Goal: Navigation & Orientation: Find specific page/section

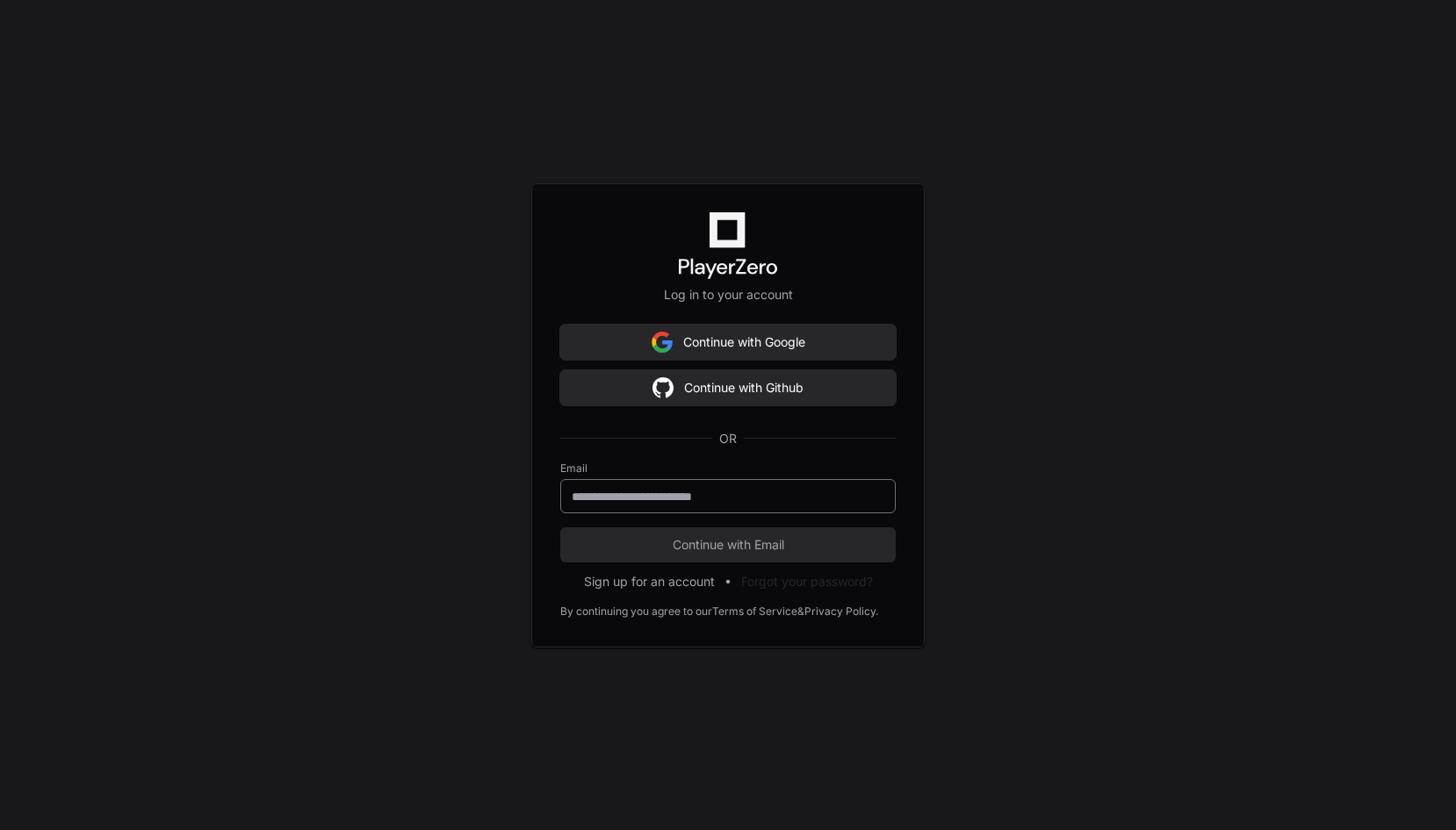
click at [845, 495] on input "email" at bounding box center [728, 496] width 313 height 17
type input "**********"
click at [728, 553] on button "Continue with Email" at bounding box center [728, 544] width 336 height 35
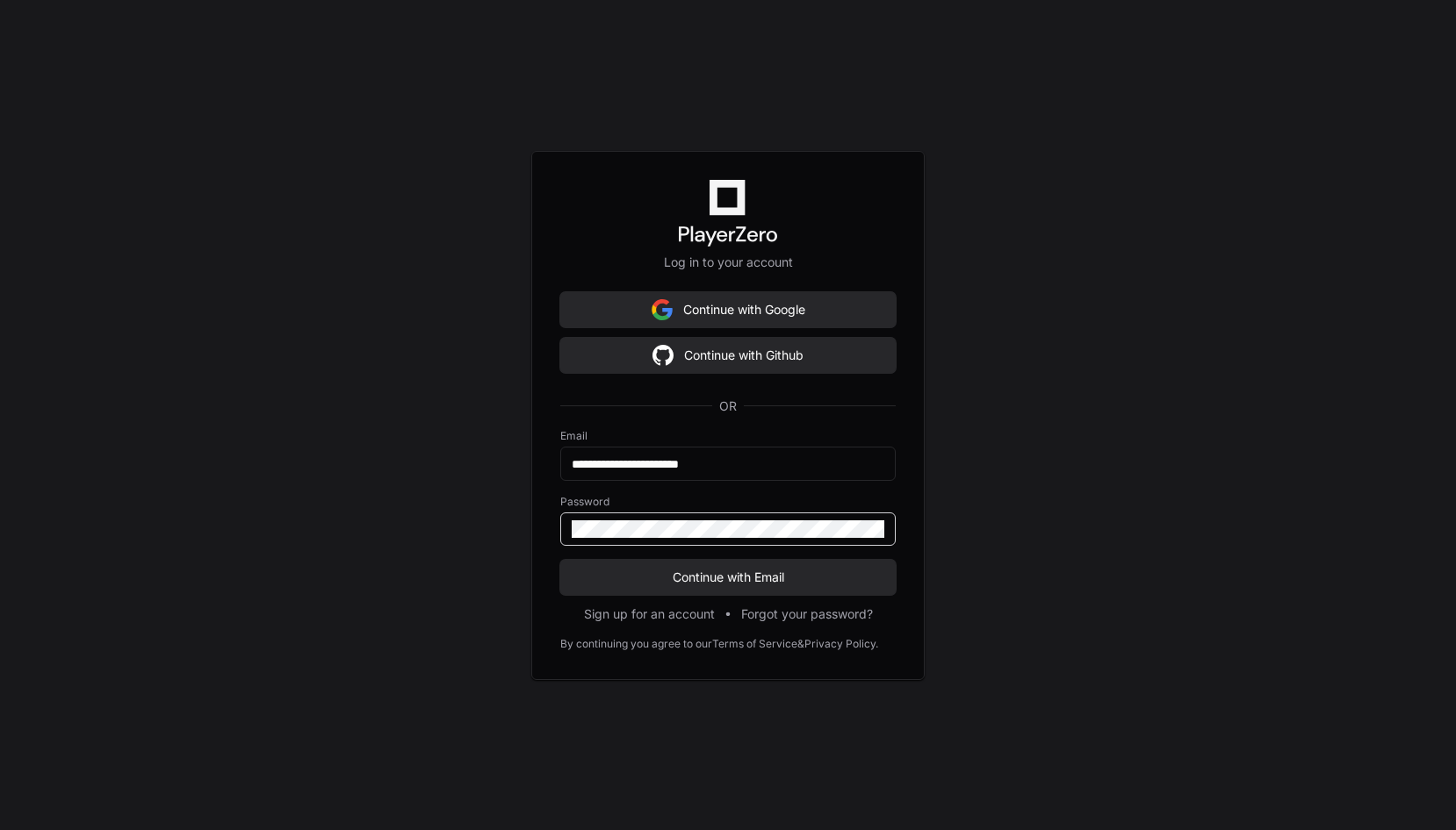
click at [560, 560] on button "Continue with Email" at bounding box center [728, 577] width 336 height 35
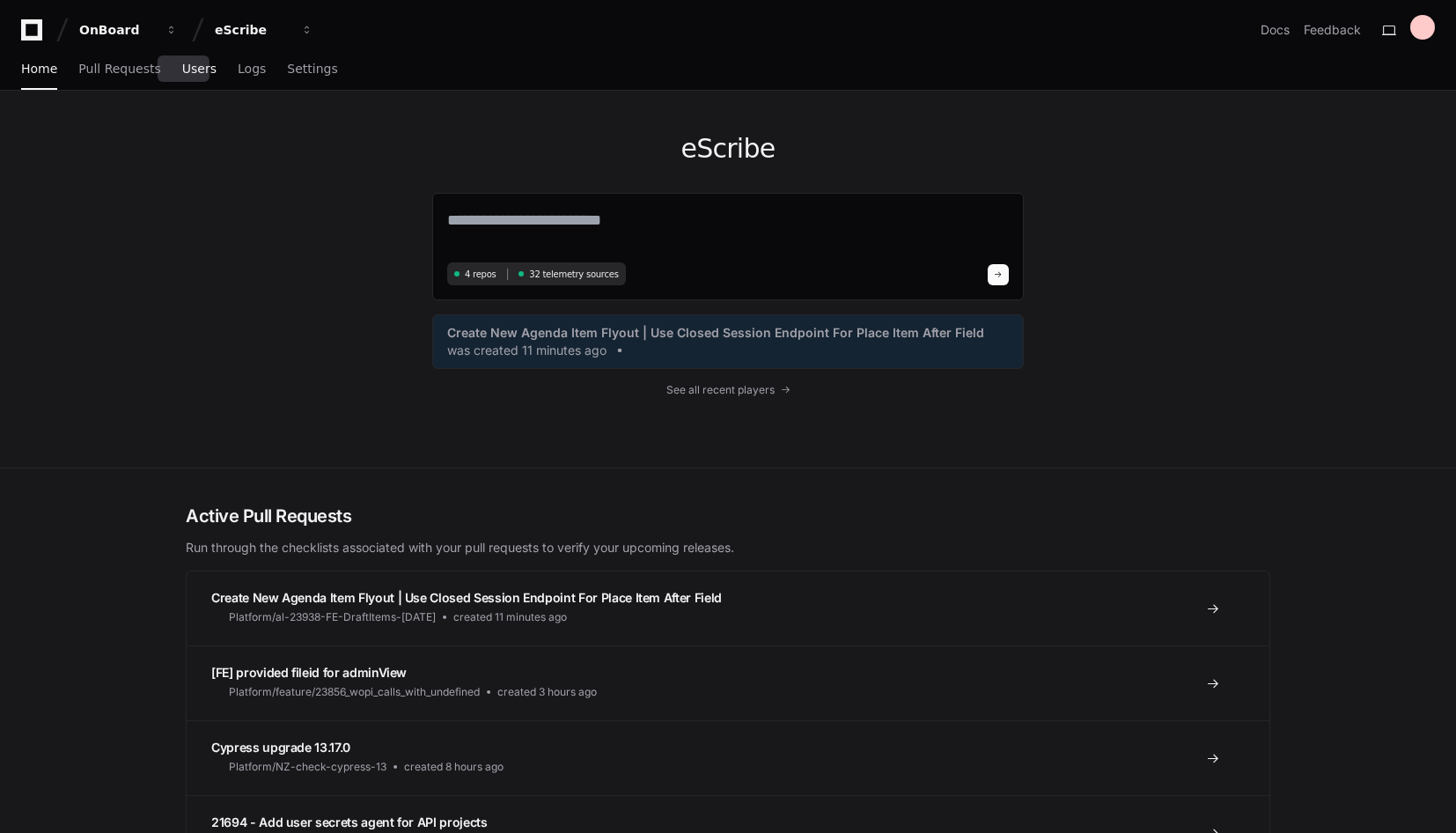
click at [196, 80] on link "Users" at bounding box center [200, 69] width 35 height 41
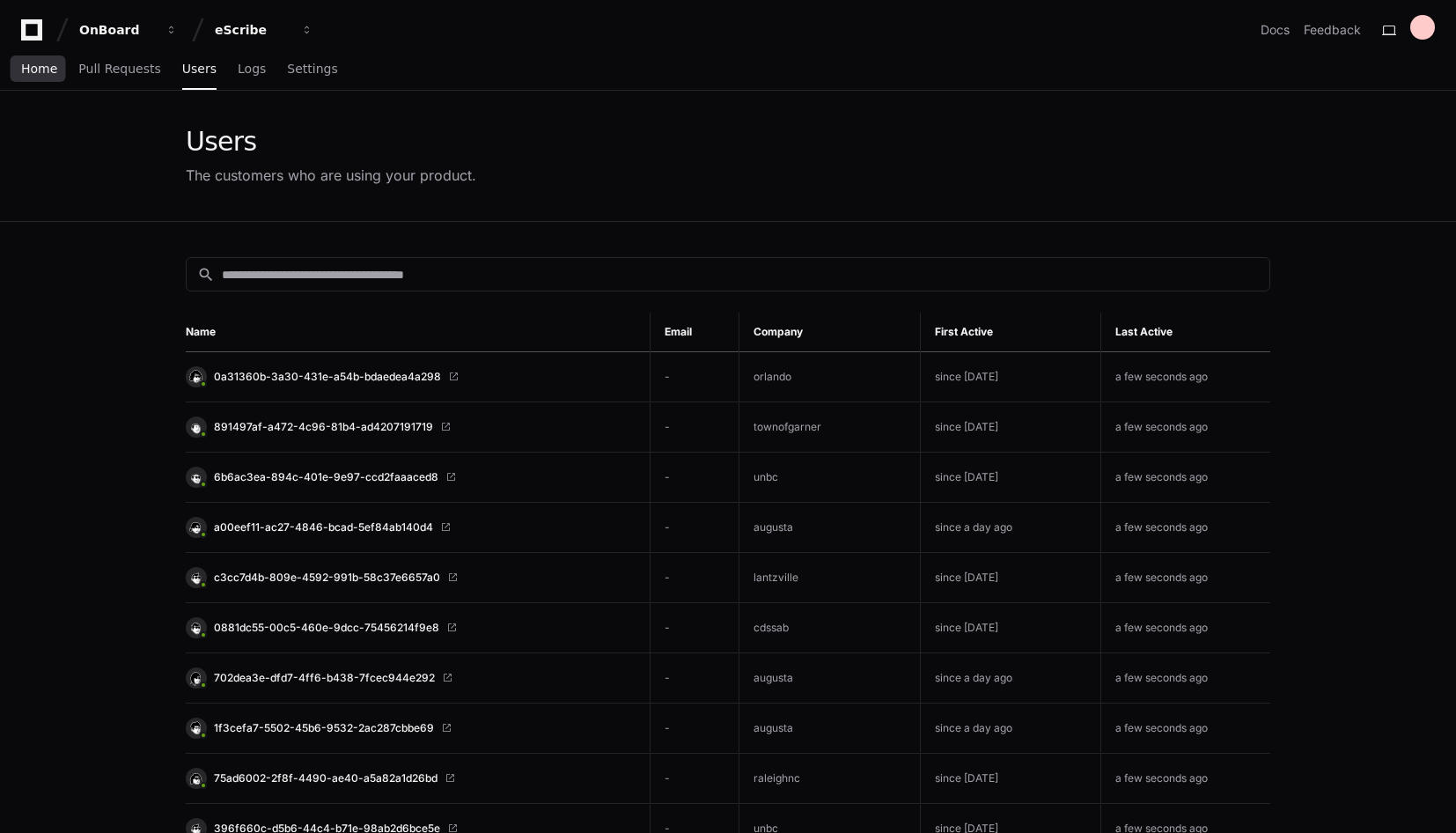
click at [39, 82] on link "Home" at bounding box center [39, 69] width 36 height 41
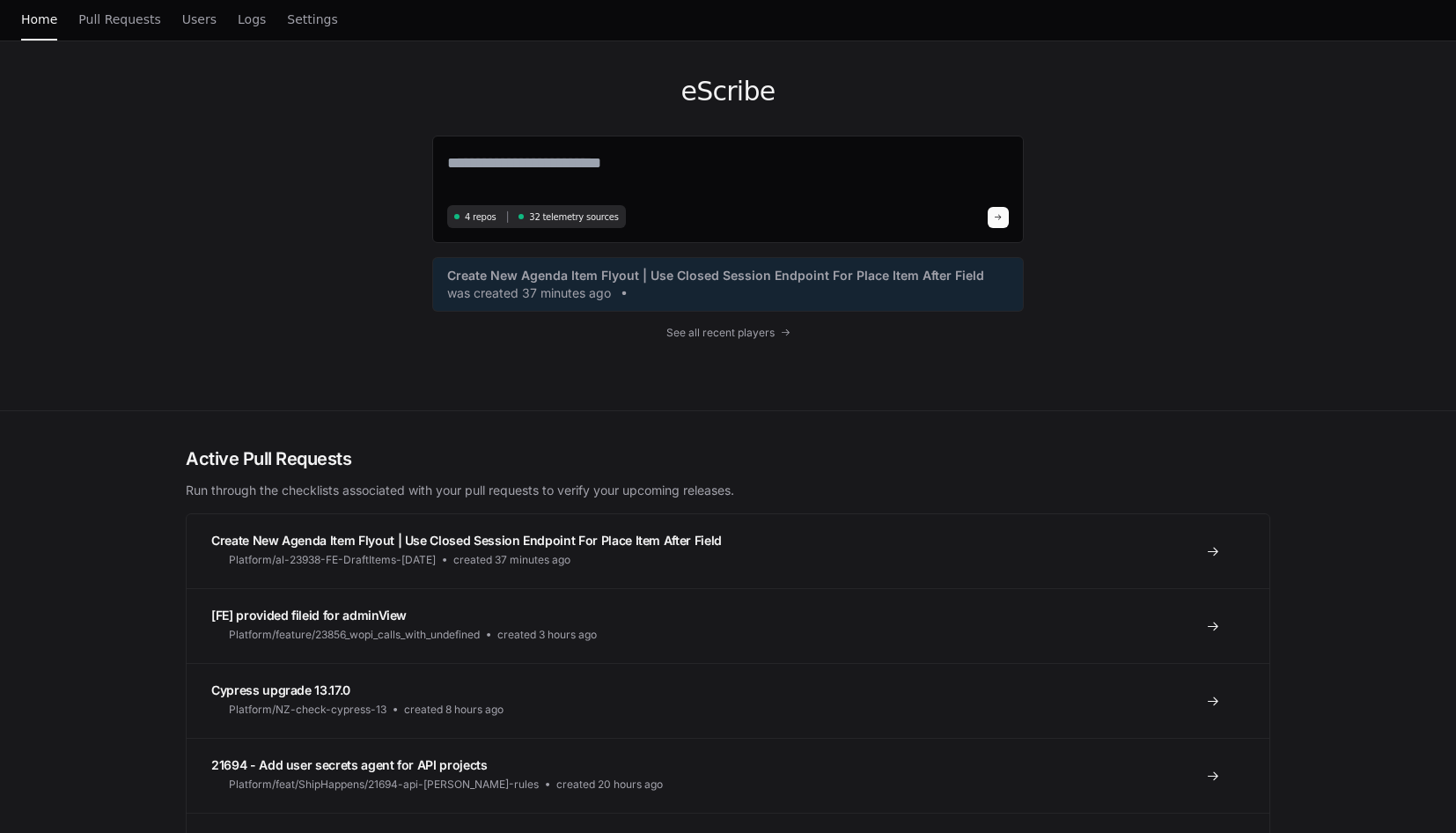
scroll to position [88, 0]
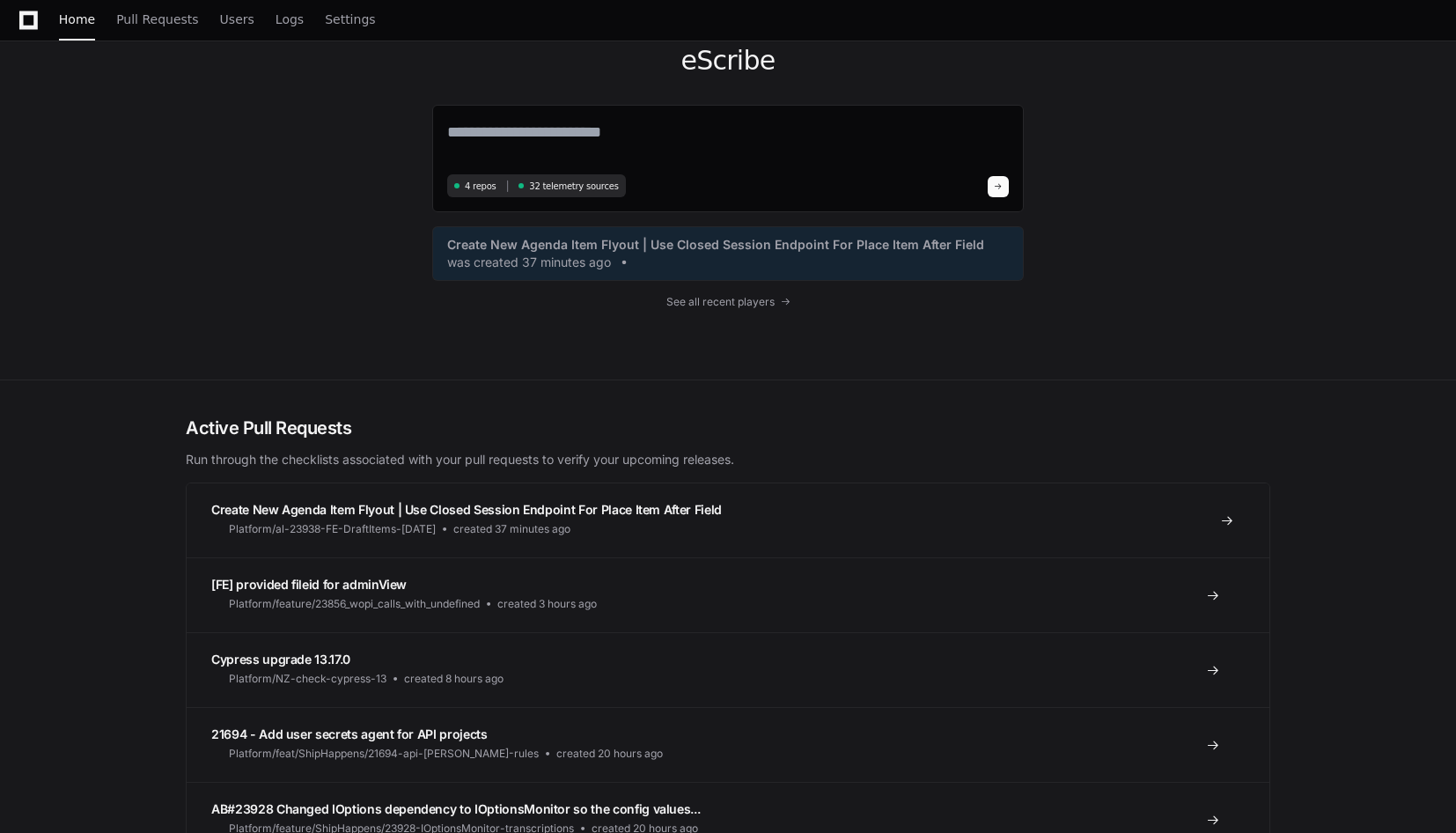
click at [775, 528] on link "Create New Agenda Item Flyout | Use Closed Session Endpoint For Place Item Afte…" at bounding box center [728, 520] width 1083 height 74
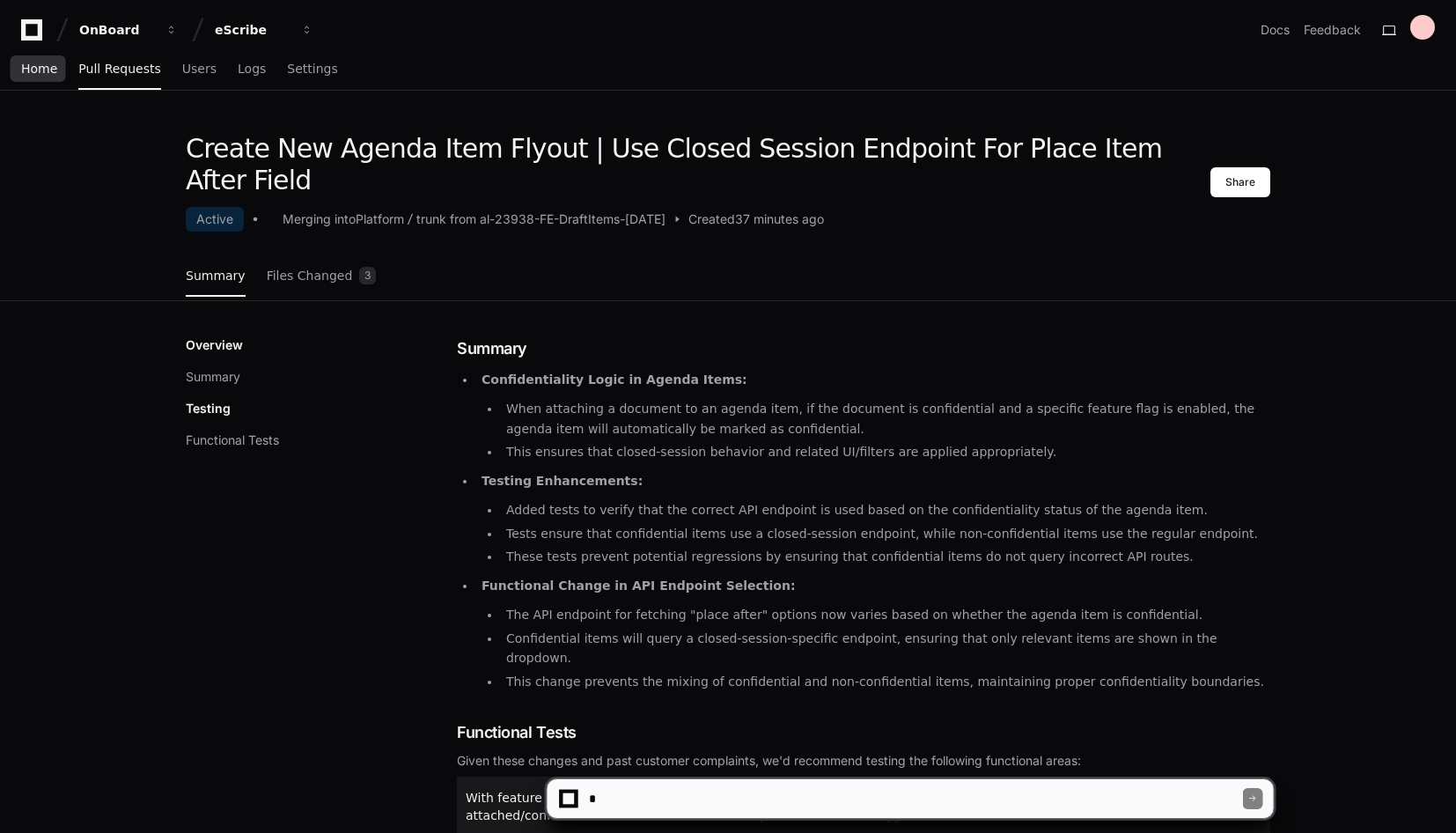
click at [37, 74] on span "Home" at bounding box center [39, 69] width 36 height 11
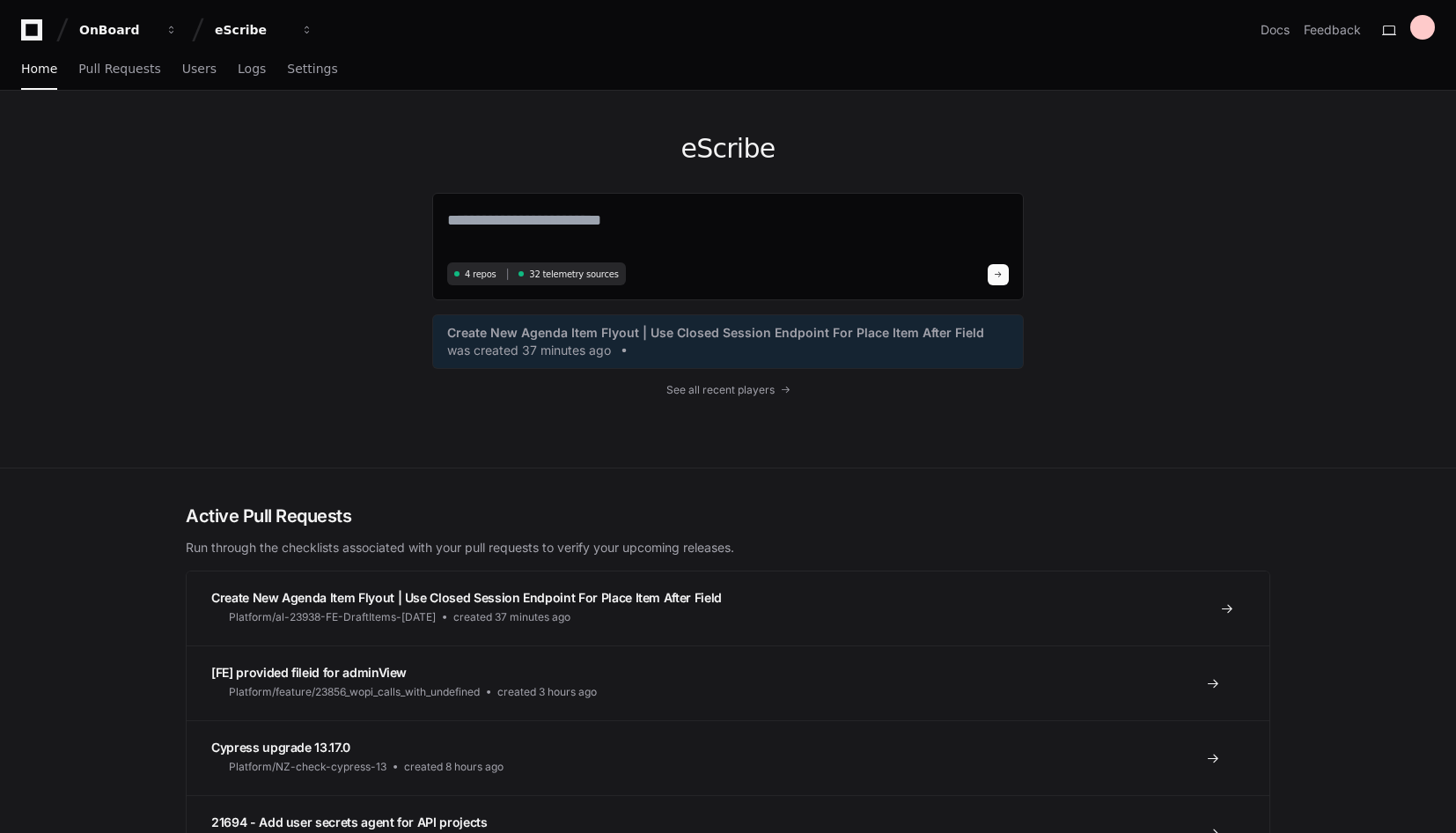
click at [768, 613] on link "Create New Agenda Item Flyout | Use Closed Session Endpoint For Place Item Afte…" at bounding box center [728, 608] width 1083 height 74
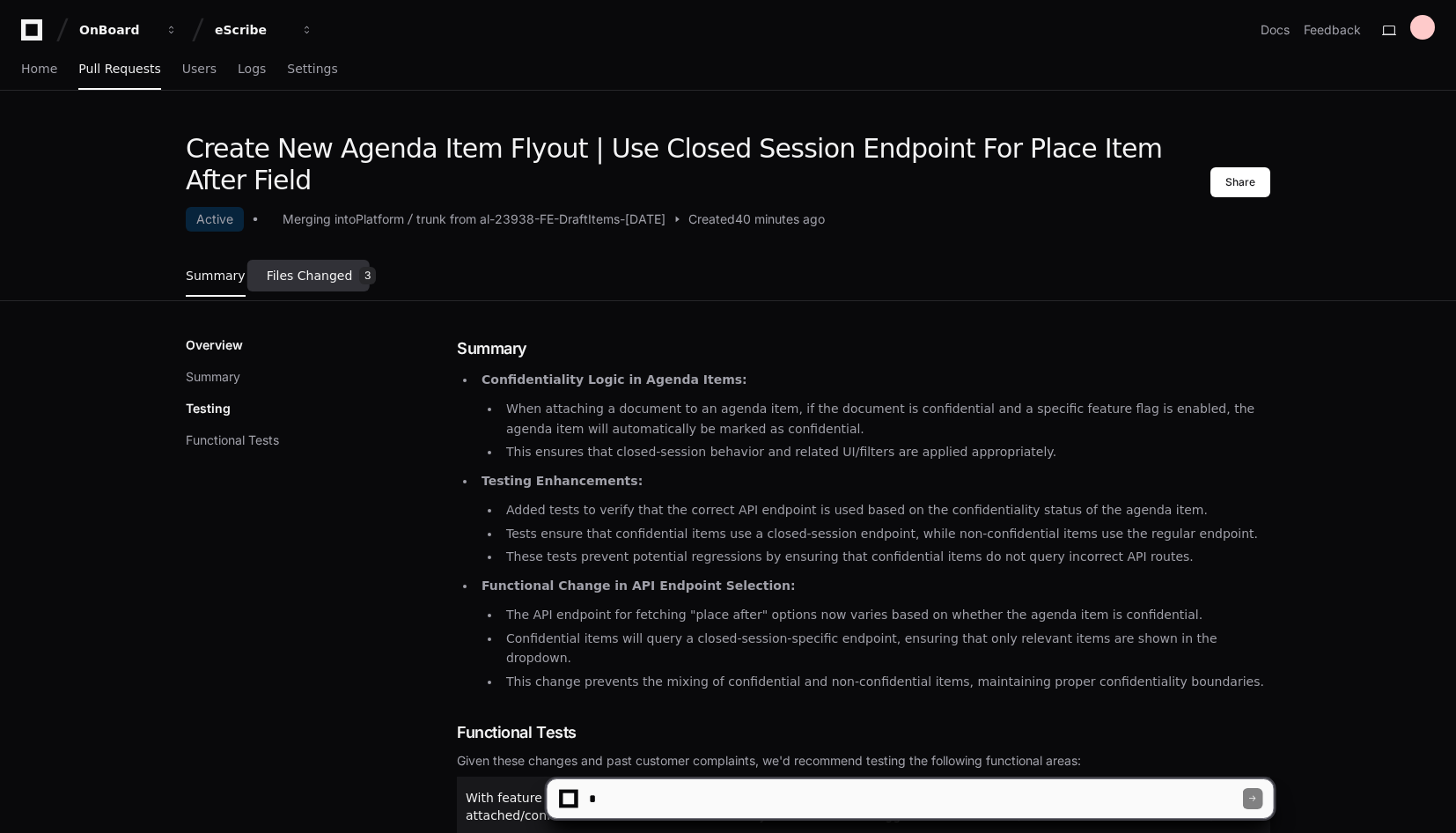
click at [302, 260] on link "Files Changed 3" at bounding box center [321, 276] width 110 height 47
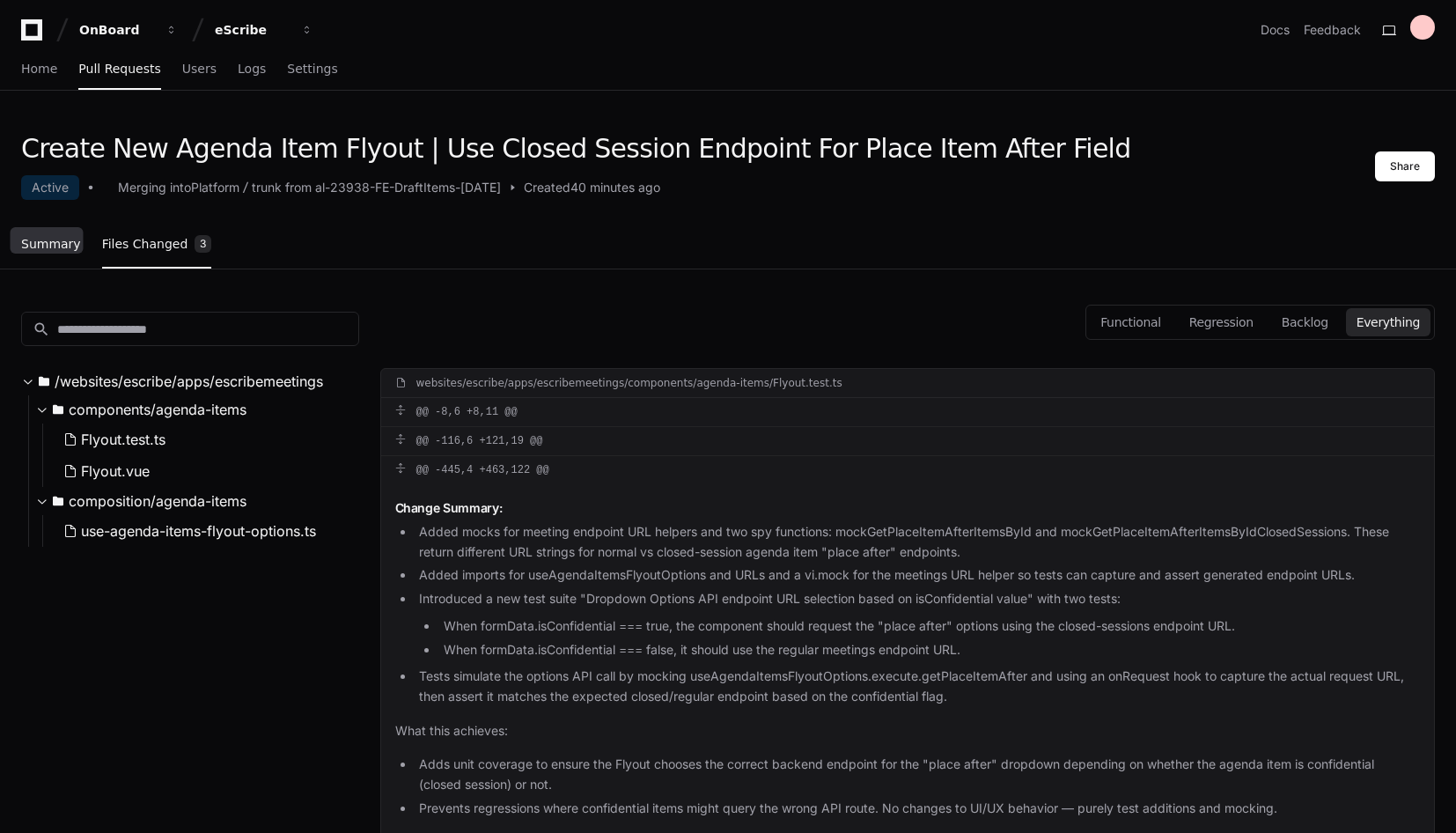
click at [48, 238] on span "Summary" at bounding box center [51, 243] width 60 height 11
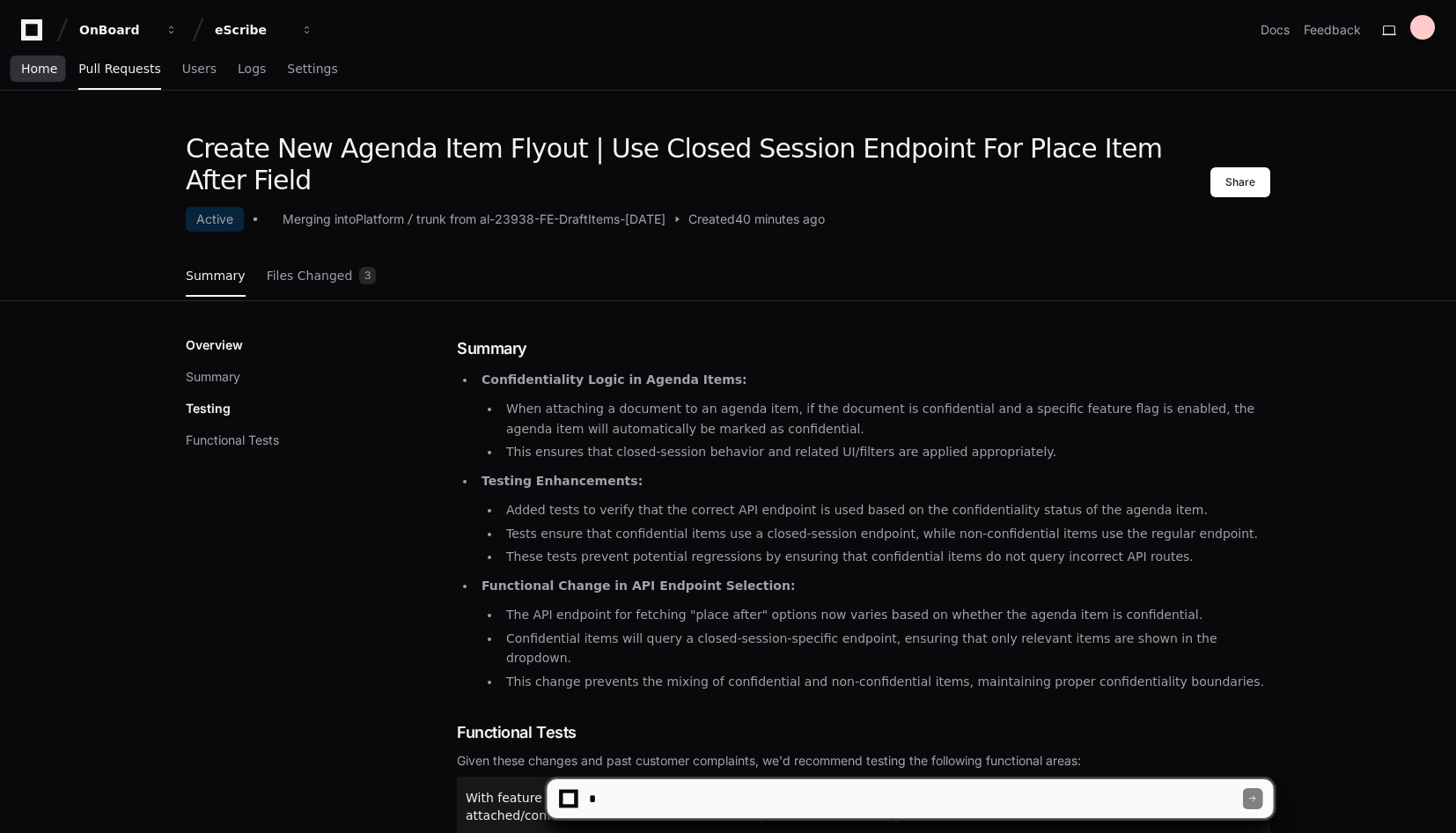
click at [42, 71] on span "Home" at bounding box center [39, 69] width 36 height 11
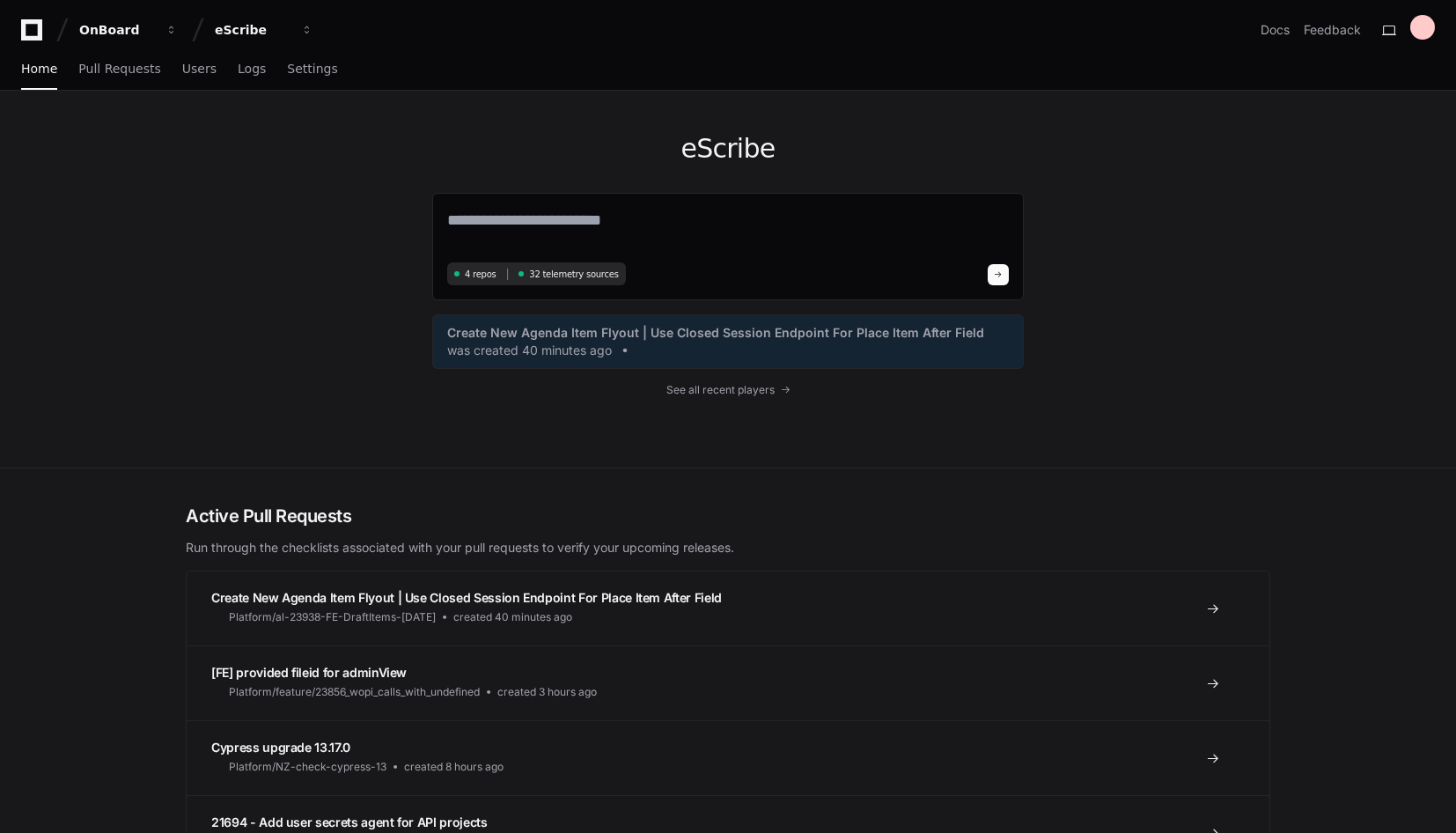
click at [1426, 355] on div "eScribe 4 repos 32 telemetry sources Create New Agenda Item Flyout | Use Closed…" at bounding box center [728, 279] width 1456 height 377
click at [287, 85] on link "Settings" at bounding box center [312, 69] width 50 height 41
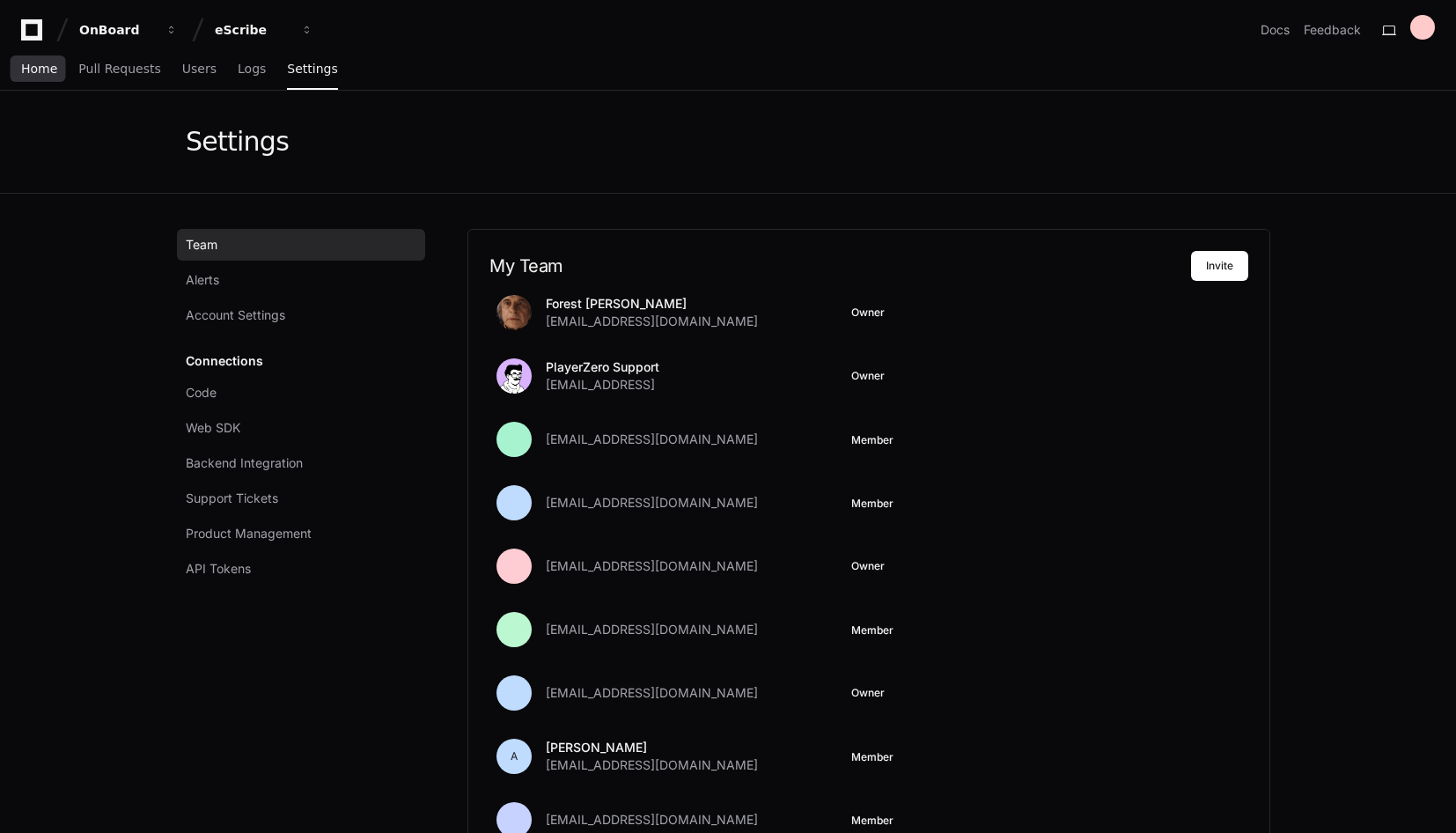
click at [25, 74] on span "Home" at bounding box center [39, 69] width 36 height 11
